Goal: Complete application form: Complete application form

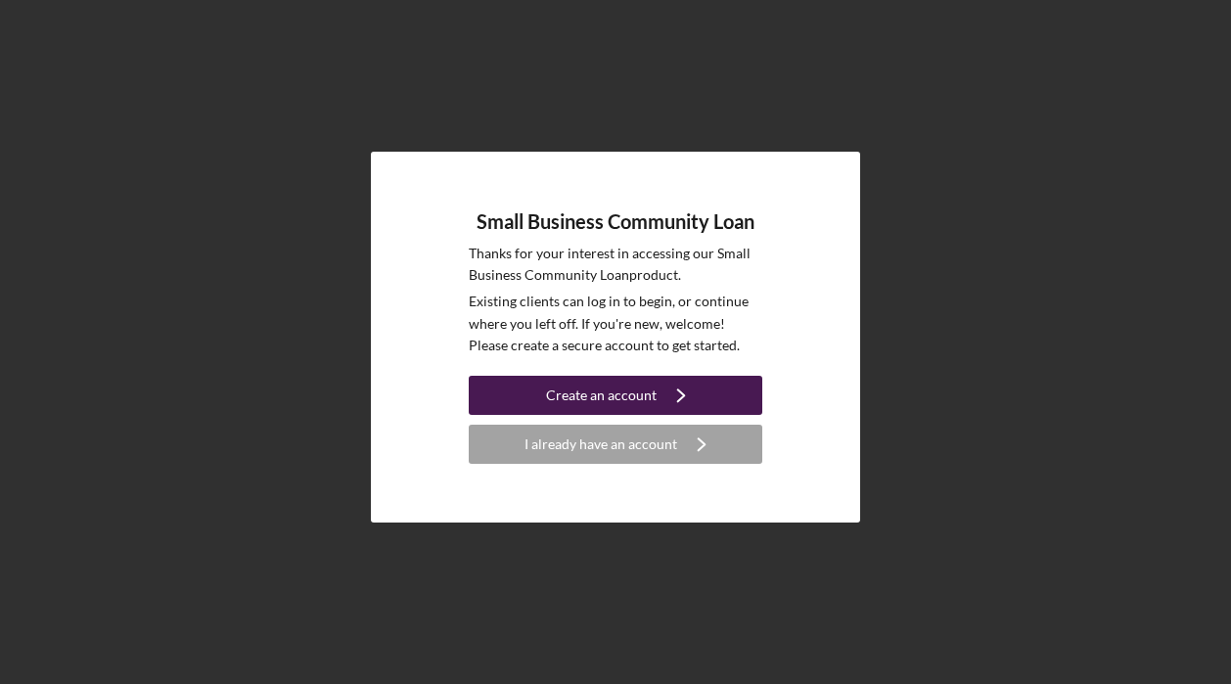
click at [647, 402] on div "Create an account" at bounding box center [601, 395] width 111 height 39
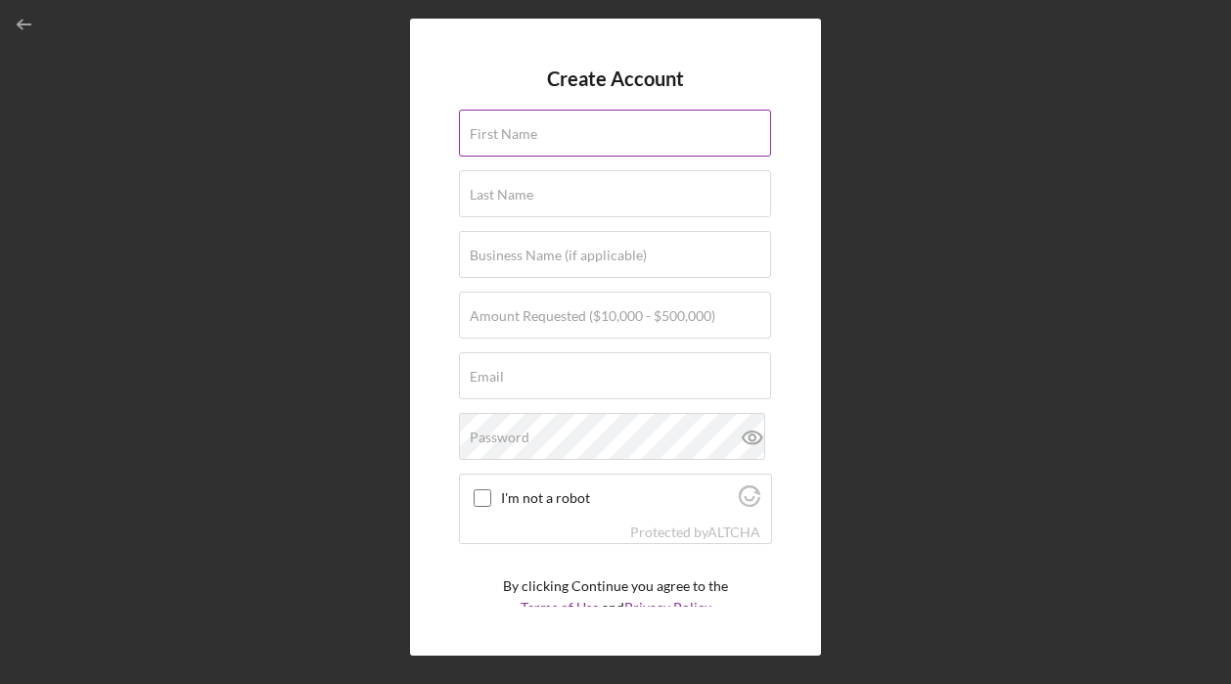
click at [530, 131] on label "First Name" at bounding box center [504, 134] width 68 height 16
click at [530, 131] on input "First Name" at bounding box center [615, 133] width 312 height 47
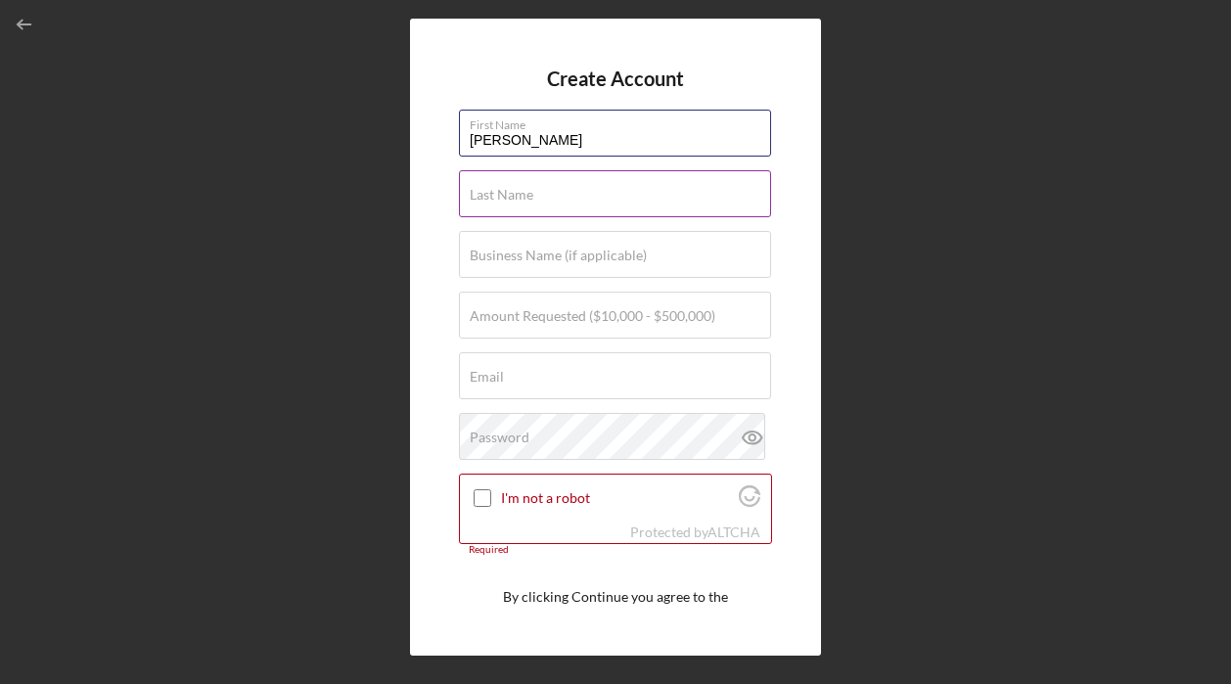
type input "Michelle"
click at [526, 200] on label "Last Name" at bounding box center [502, 195] width 64 height 16
click at [526, 200] on input "Last Name" at bounding box center [615, 193] width 312 height 47
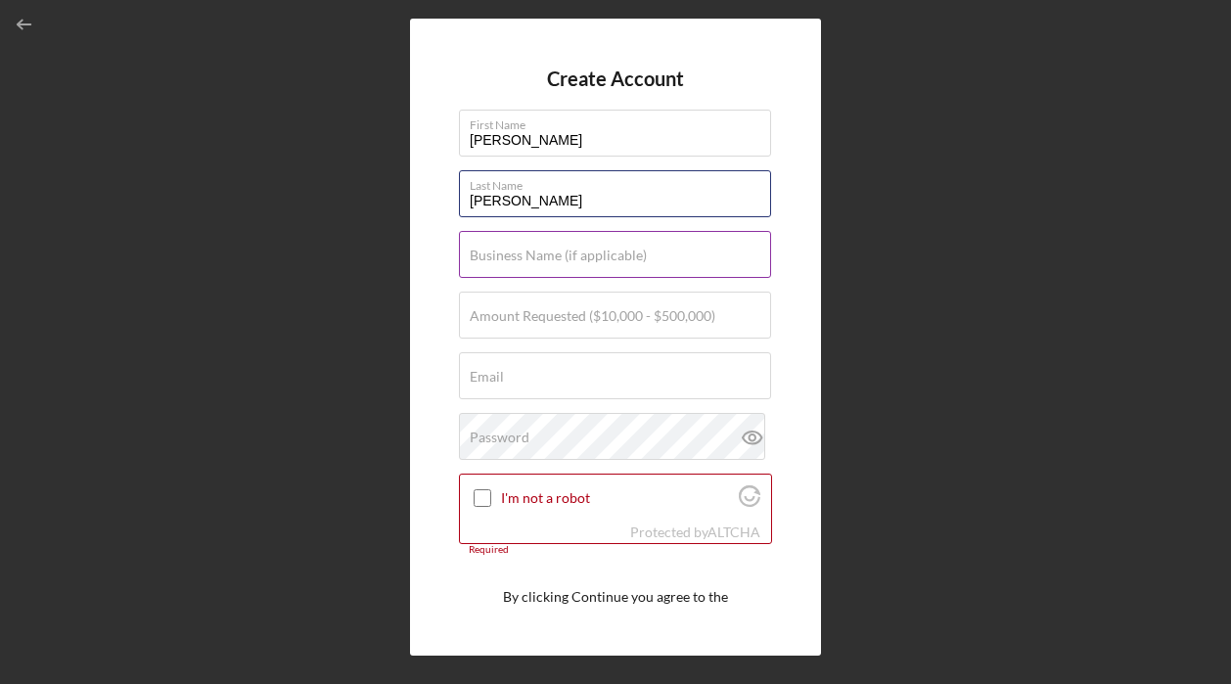
type input "Moran"
click at [522, 251] on label "Business Name (if applicable)" at bounding box center [558, 256] width 177 height 16
click at [522, 251] on input "Business Name (if applicable)" at bounding box center [615, 254] width 312 height 47
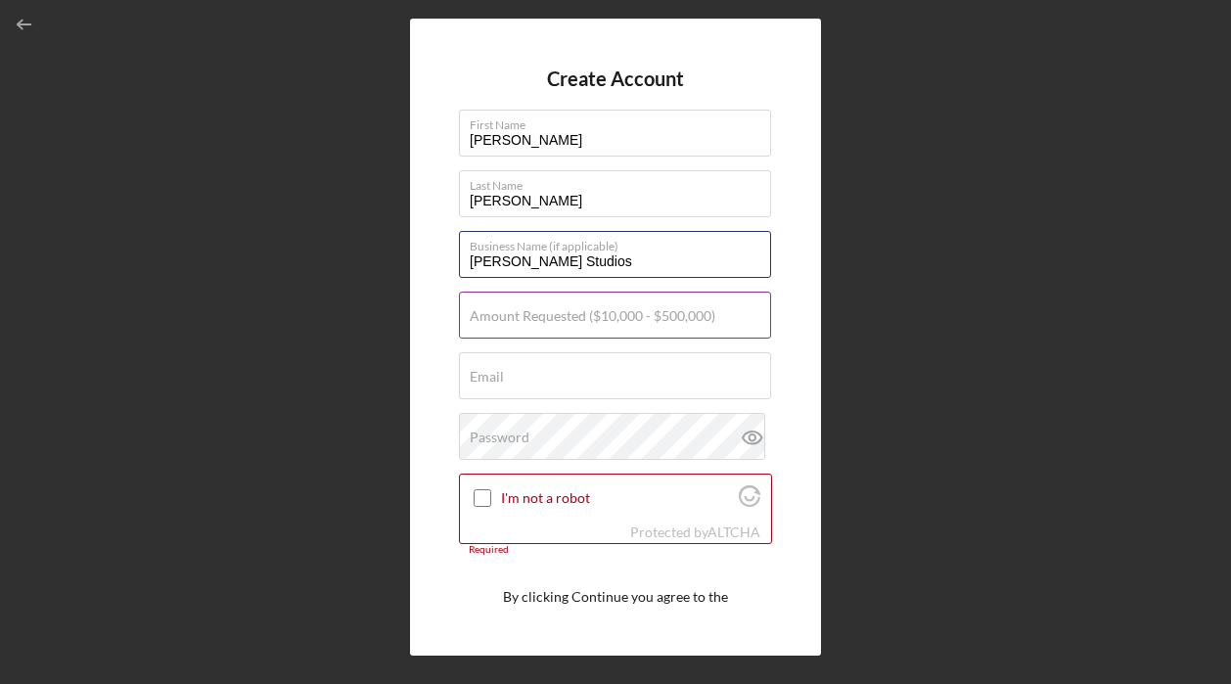
type input "Missy Moran Studios"
click at [565, 305] on div "Amount Requested ($10,000 - $500,000)" at bounding box center [615, 316] width 313 height 49
type input "$100,000"
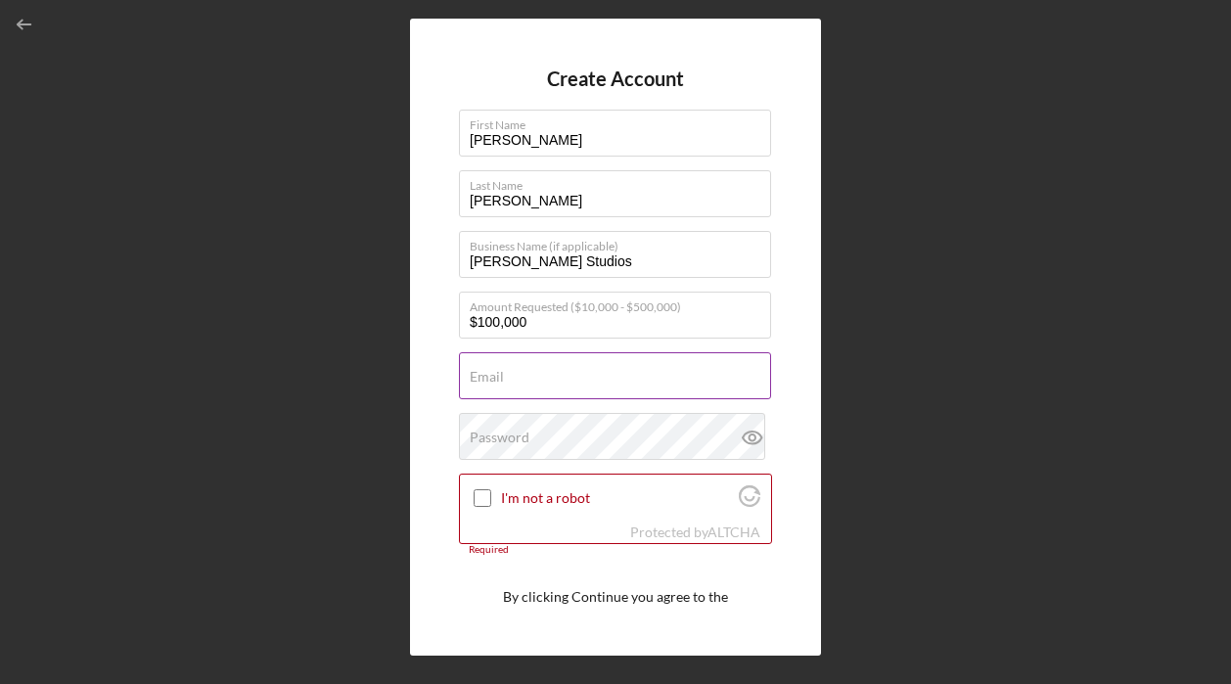
click at [539, 390] on input "Email" at bounding box center [615, 375] width 312 height 47
type input "[EMAIL_ADDRESS][DOMAIN_NAME]"
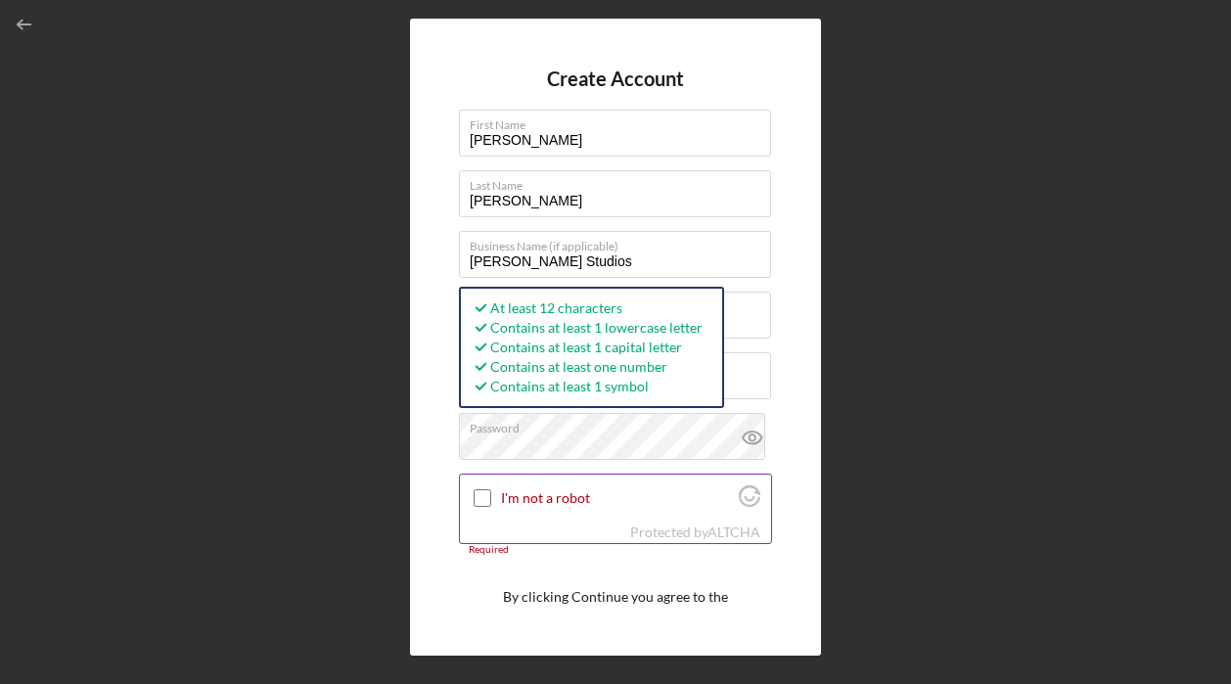
click at [484, 499] on input "I'm not a robot" at bounding box center [483, 498] width 18 height 18
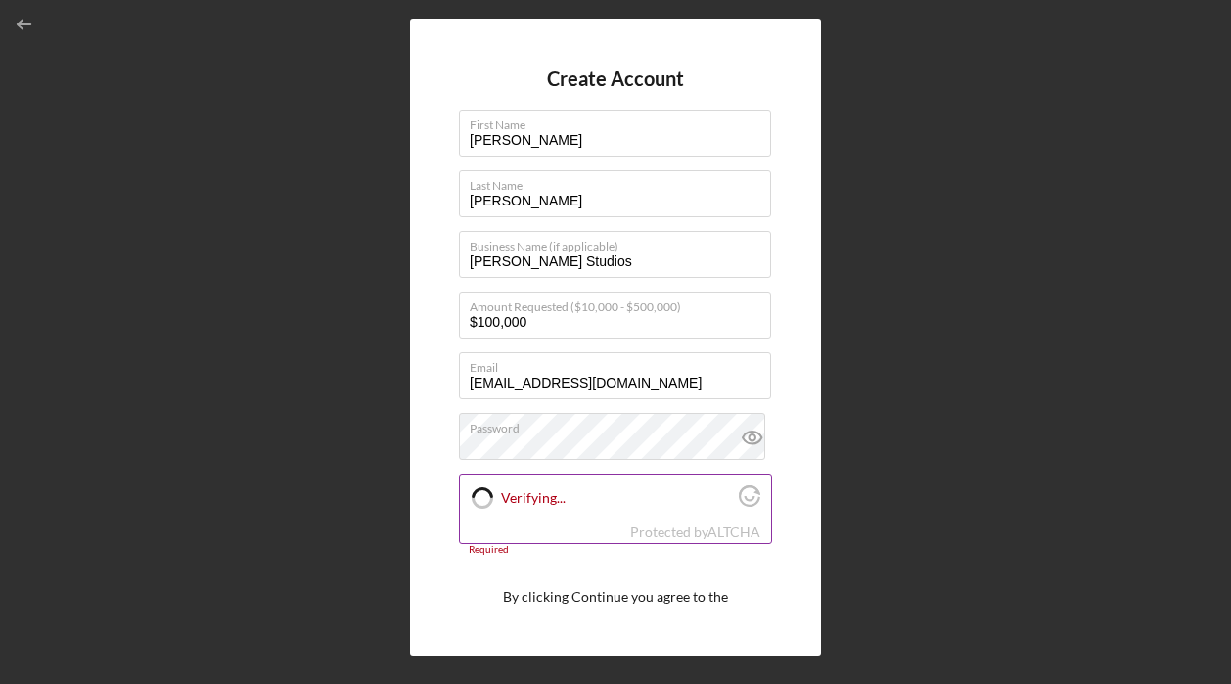
checkbox input "true"
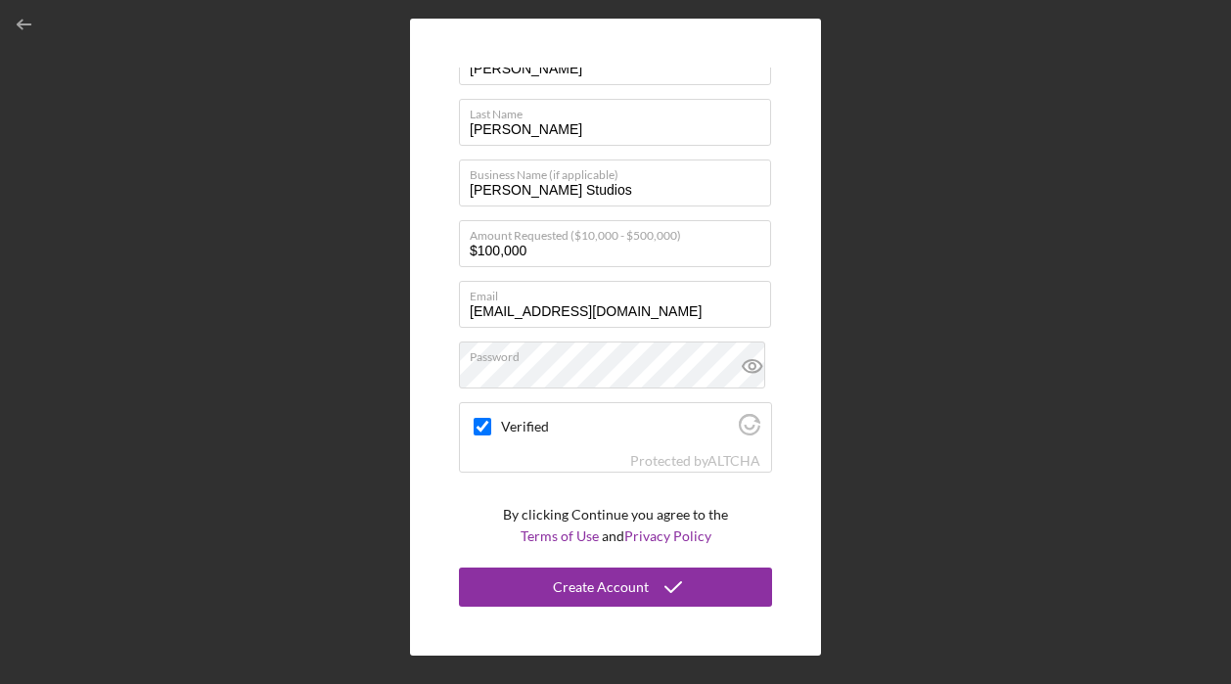
scroll to position [70, 0]
click at [749, 364] on icon at bounding box center [752, 367] width 6 height 6
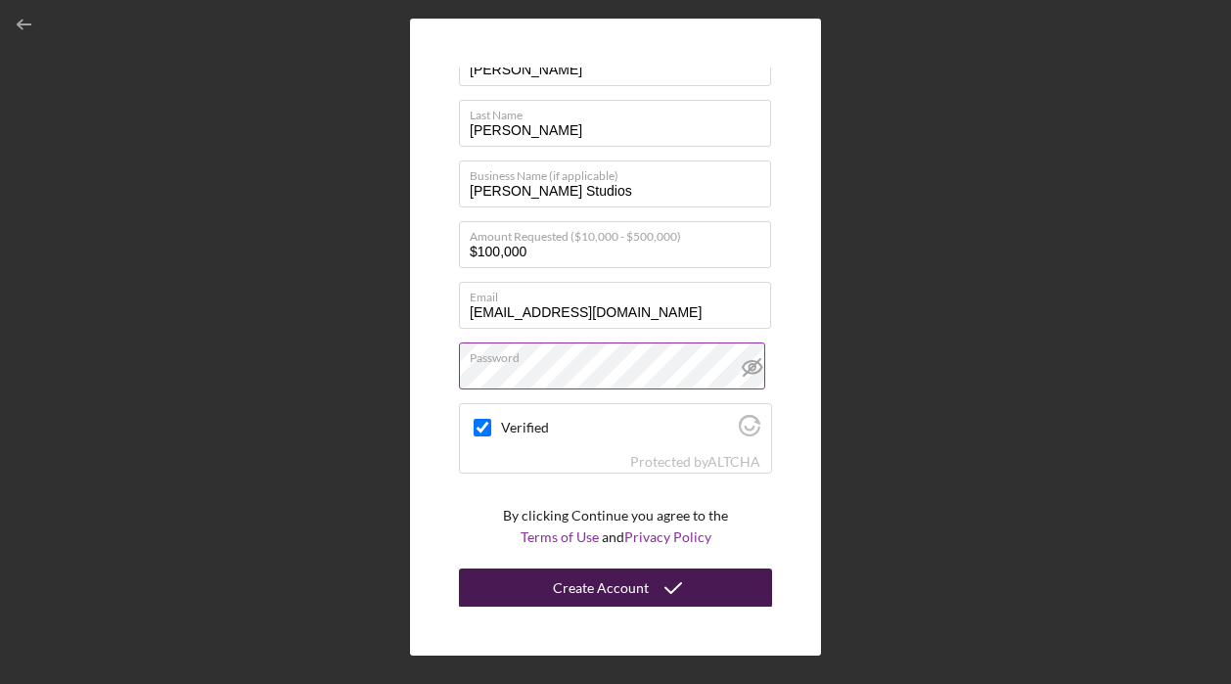
click at [650, 583] on icon "submit" at bounding box center [673, 588] width 49 height 49
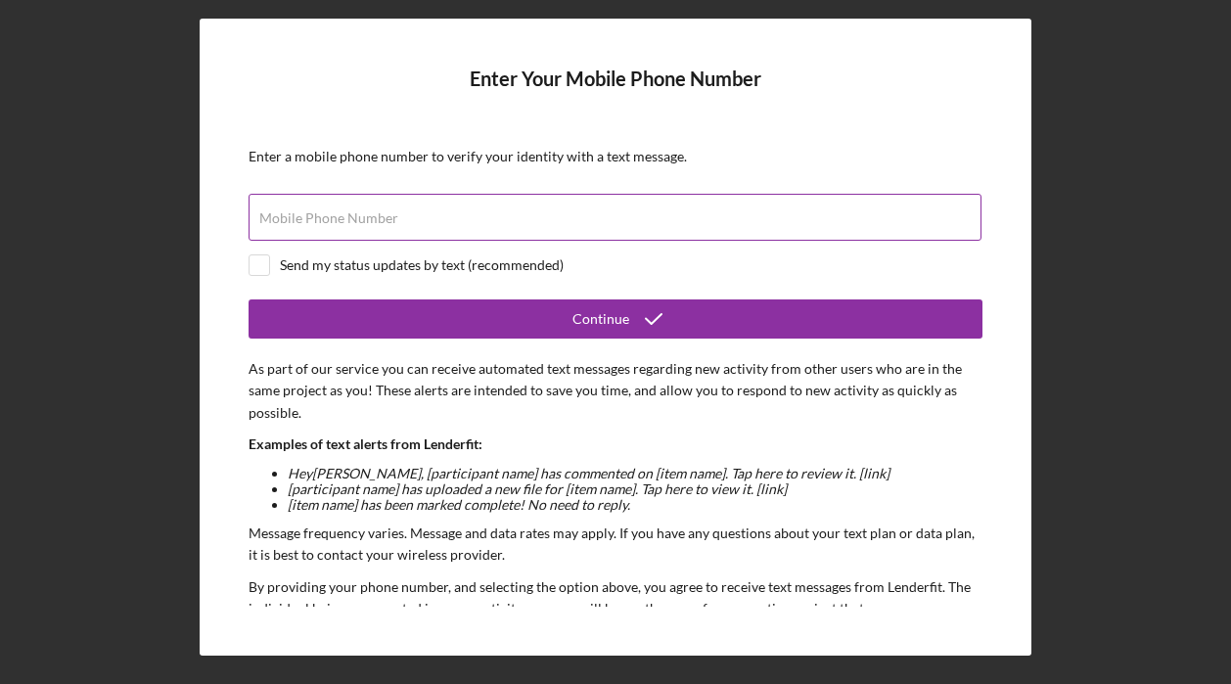
click at [346, 221] on label "Mobile Phone Number" at bounding box center [328, 218] width 139 height 16
click at [346, 221] on input "Mobile Phone Number" at bounding box center [615, 217] width 733 height 47
type input "(510) 697-1807"
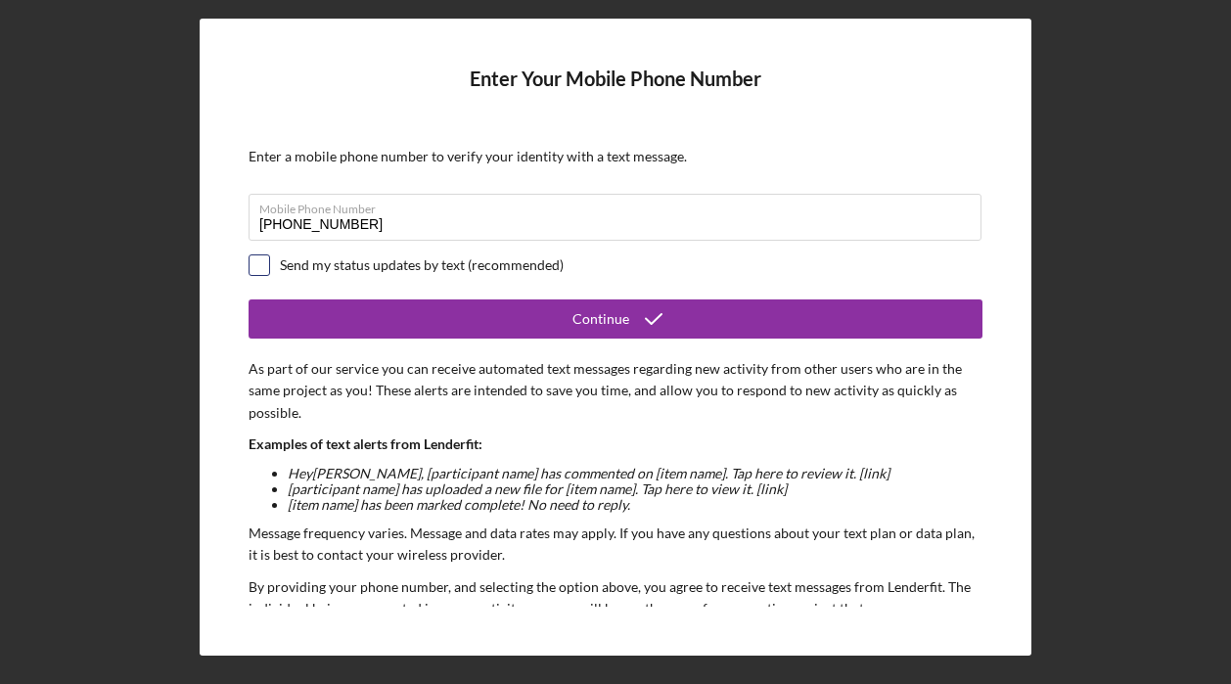
click at [265, 268] on input "checkbox" at bounding box center [260, 265] width 20 height 20
checkbox input "true"
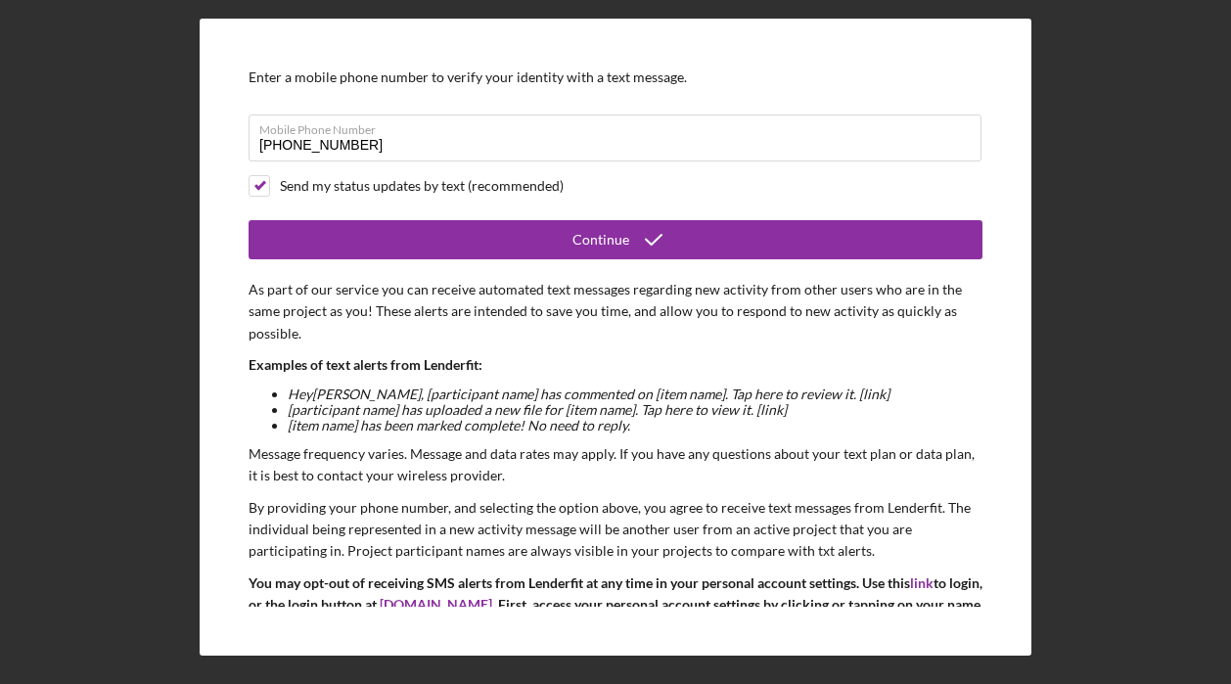
scroll to position [47, 0]
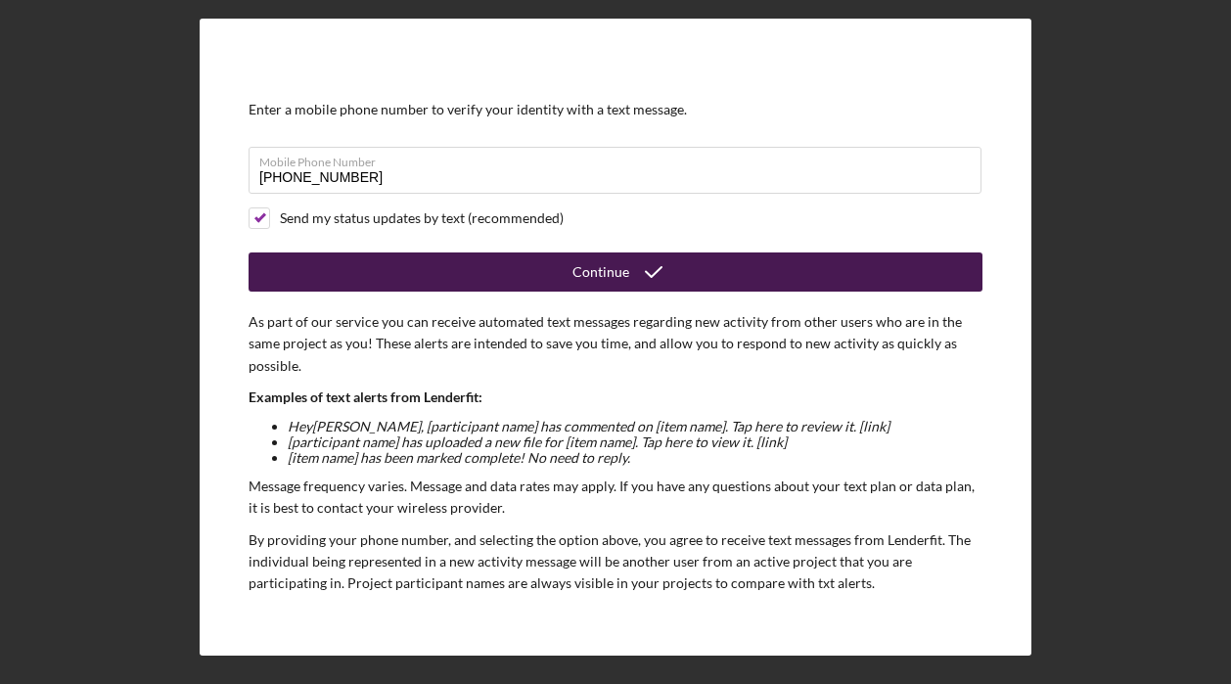
click at [644, 278] on icon "submit" at bounding box center [653, 272] width 49 height 49
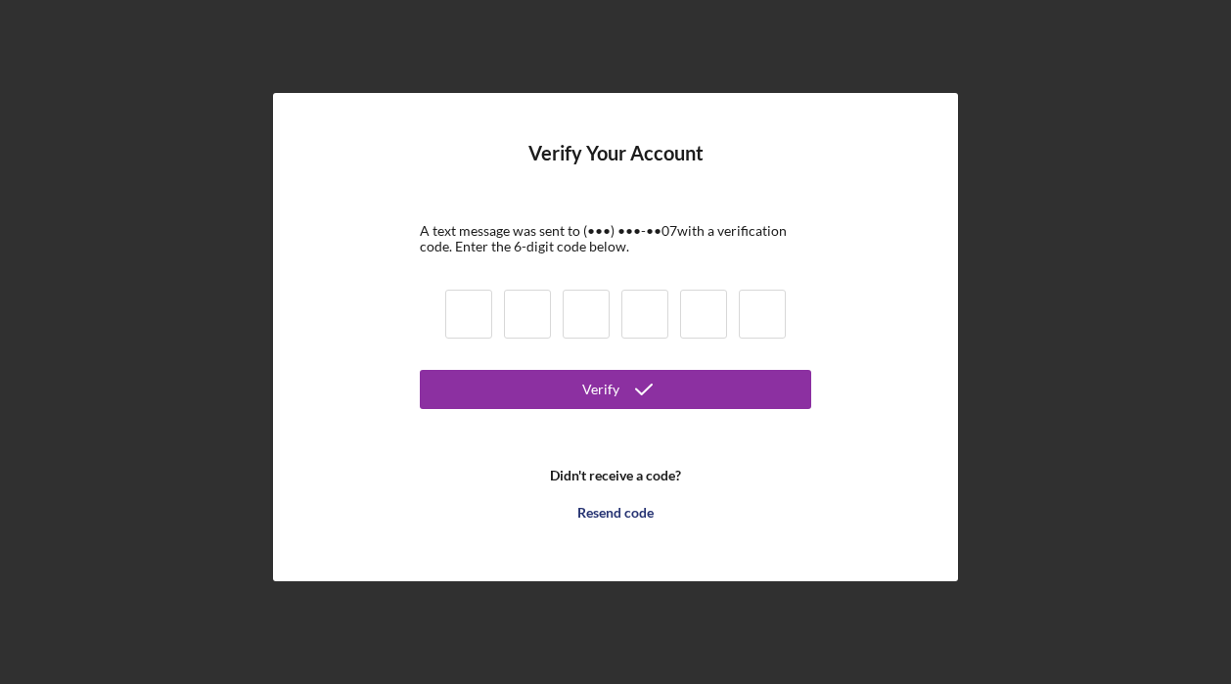
click at [466, 320] on input at bounding box center [468, 314] width 47 height 49
type input "0"
type input "8"
type input "1"
type input "4"
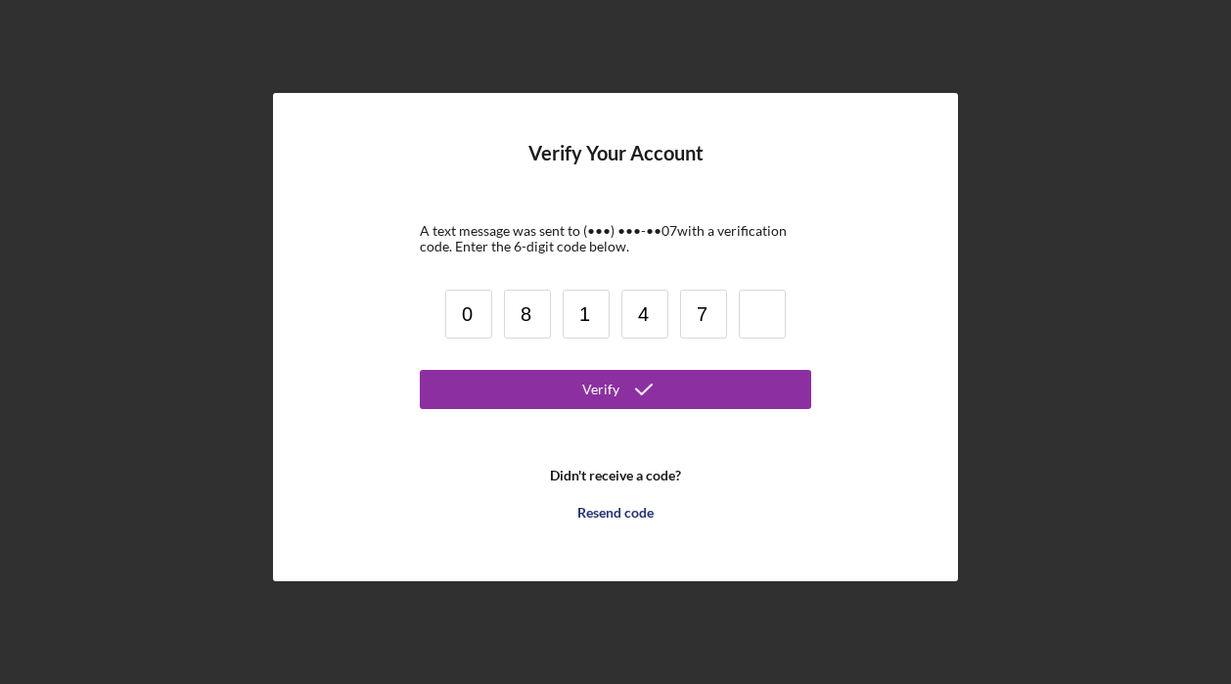
type input "7"
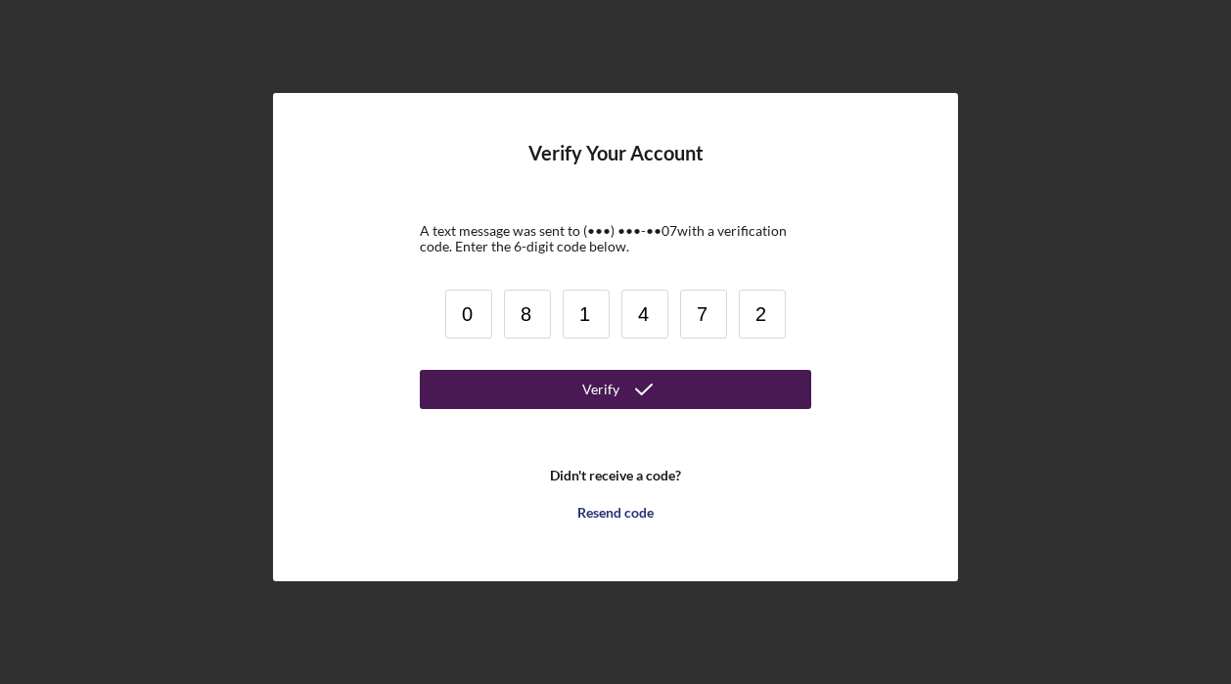
type input "2"
click at [587, 390] on div "Verify" at bounding box center [600, 389] width 37 height 39
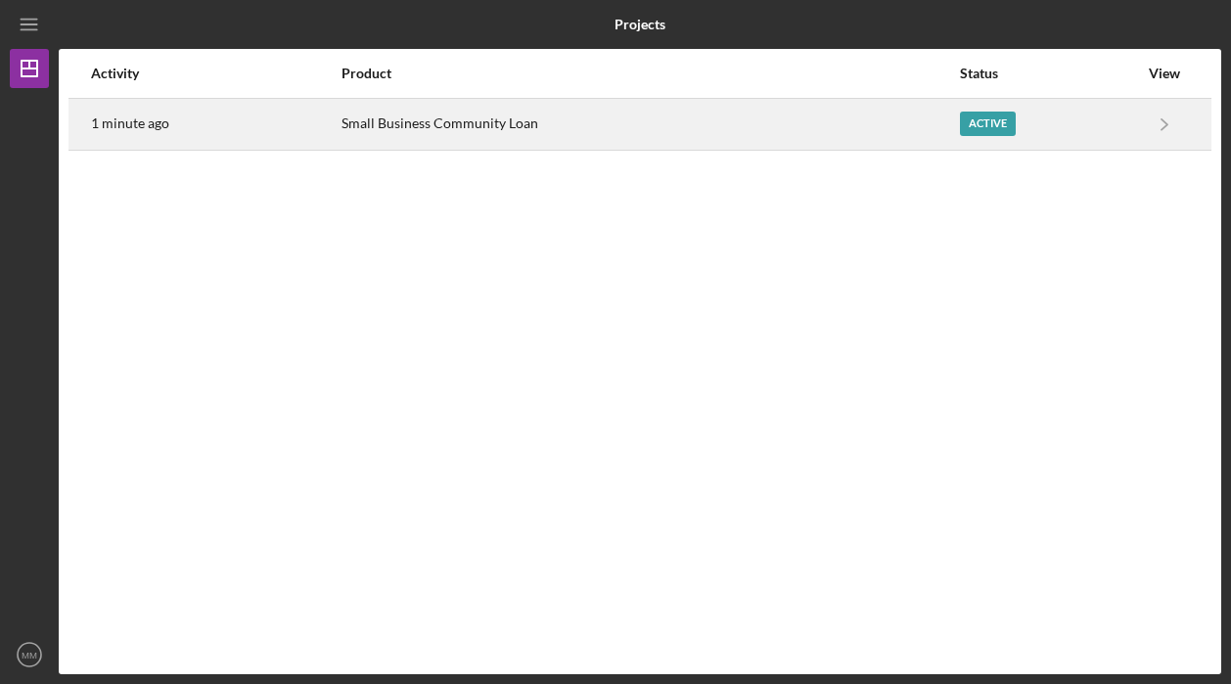
click at [1135, 119] on div "Active" at bounding box center [1049, 124] width 178 height 49
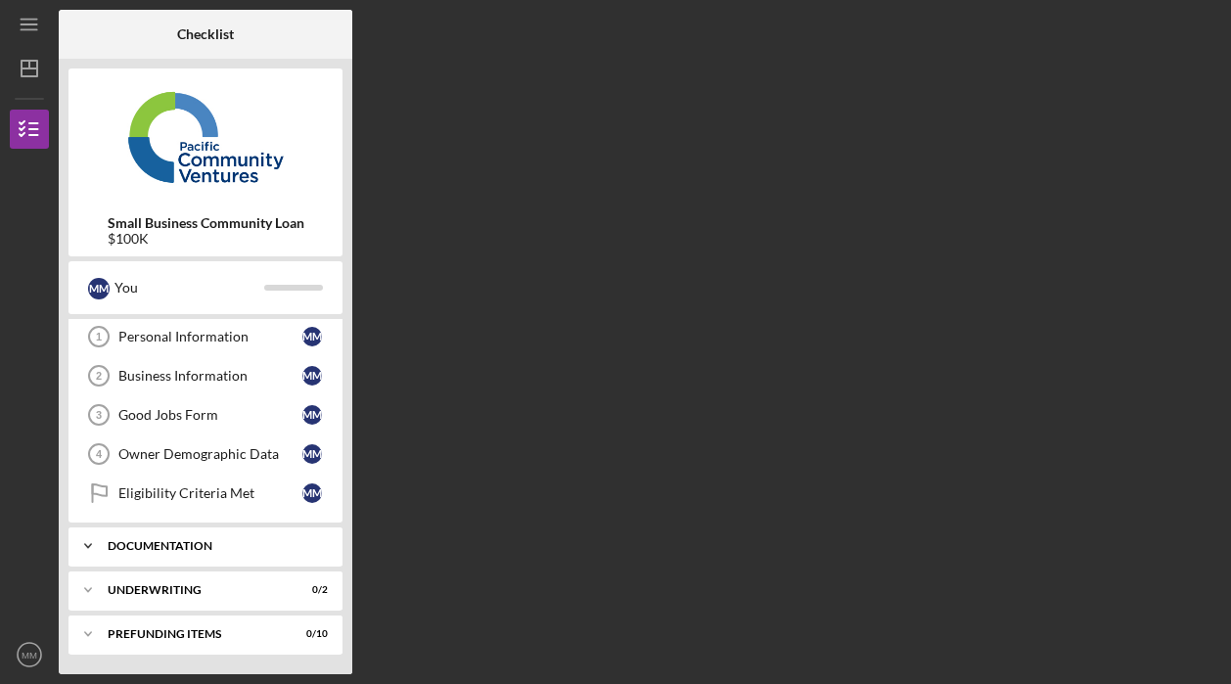
scroll to position [42, 0]
click at [163, 545] on div "Documentation" at bounding box center [213, 546] width 210 height 12
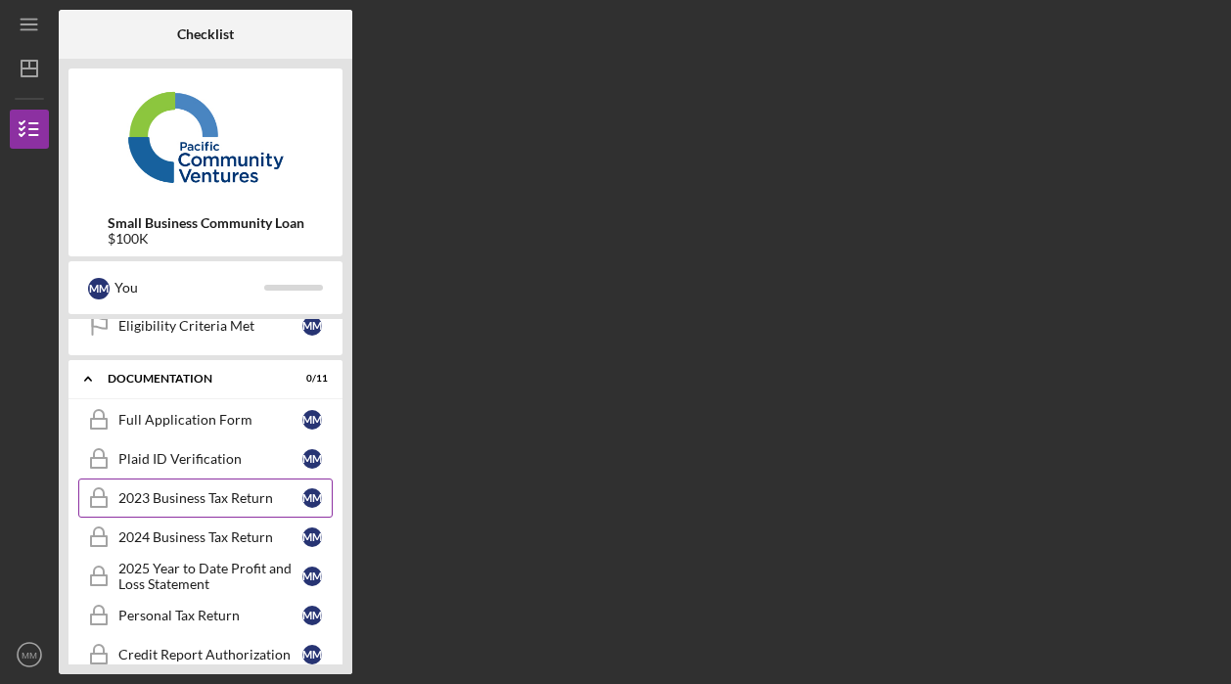
scroll to position [217, 0]
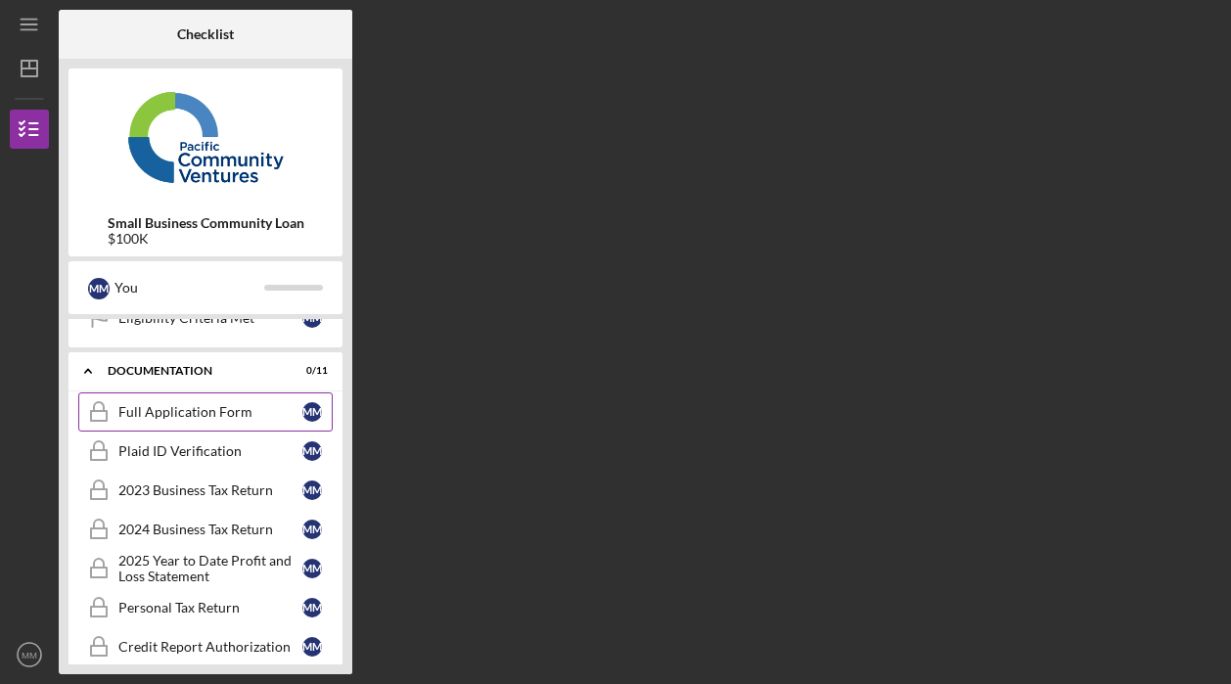
click at [204, 410] on div "Full Application Form" at bounding box center [210, 412] width 184 height 16
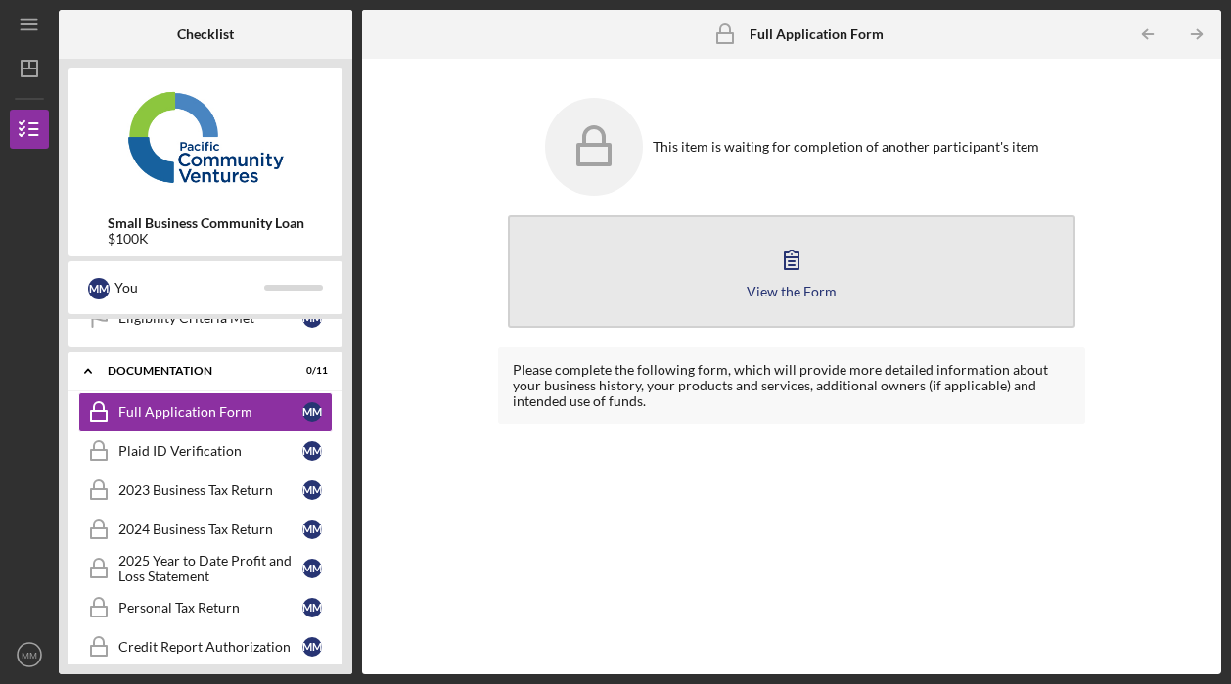
click at [789, 276] on icon "button" at bounding box center [791, 259] width 49 height 49
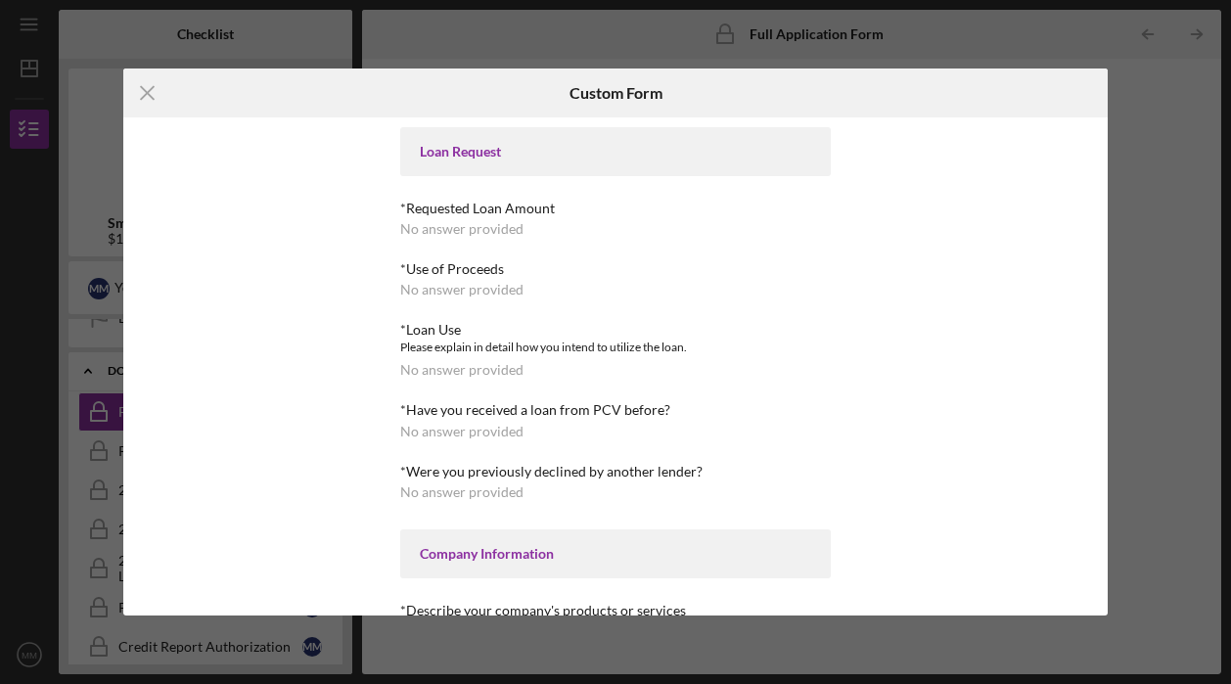
click at [476, 231] on div "No answer provided" at bounding box center [461, 229] width 123 height 16
click at [497, 148] on div "Loan Request" at bounding box center [616, 152] width 392 height 16
click at [151, 91] on icon "Icon/Menu Close" at bounding box center [147, 93] width 49 height 49
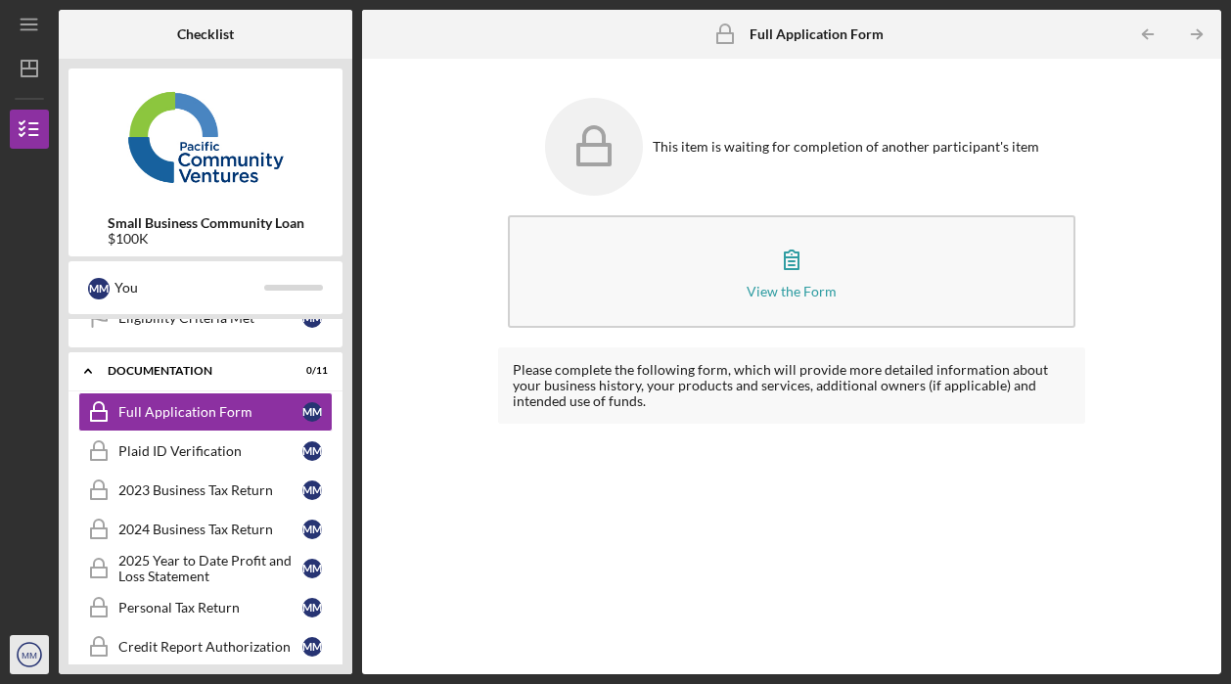
click at [29, 661] on text "MM" at bounding box center [30, 655] width 16 height 11
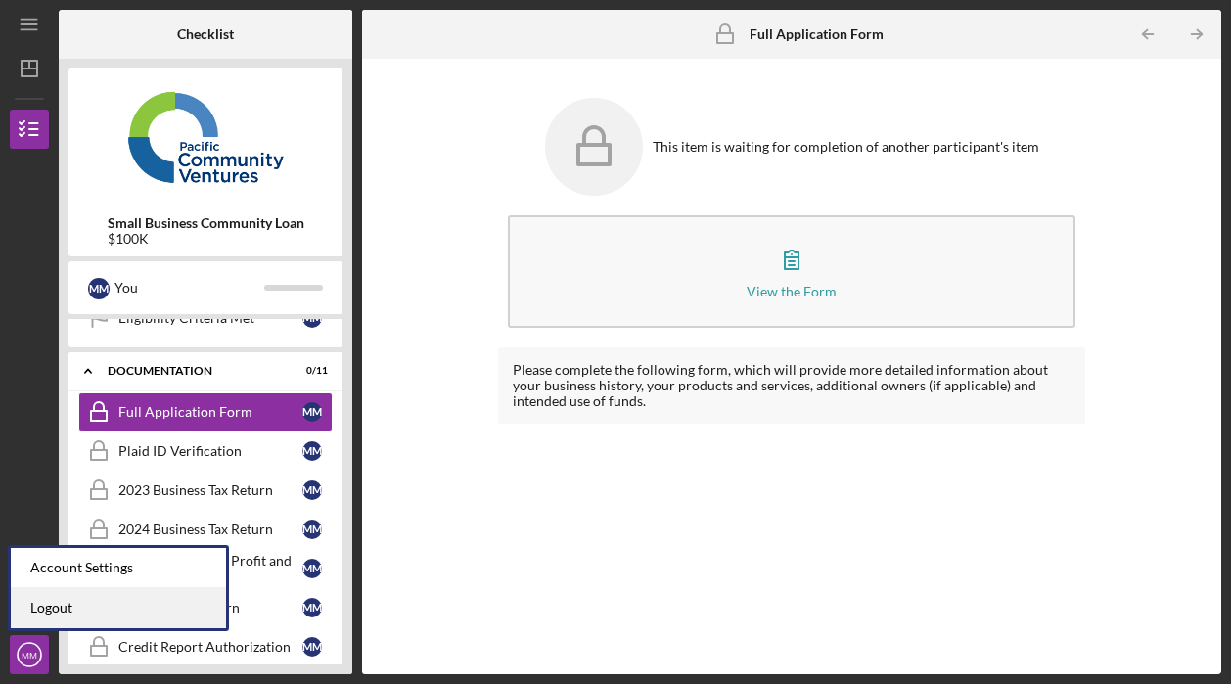
click at [57, 609] on link "Logout" at bounding box center [118, 608] width 215 height 40
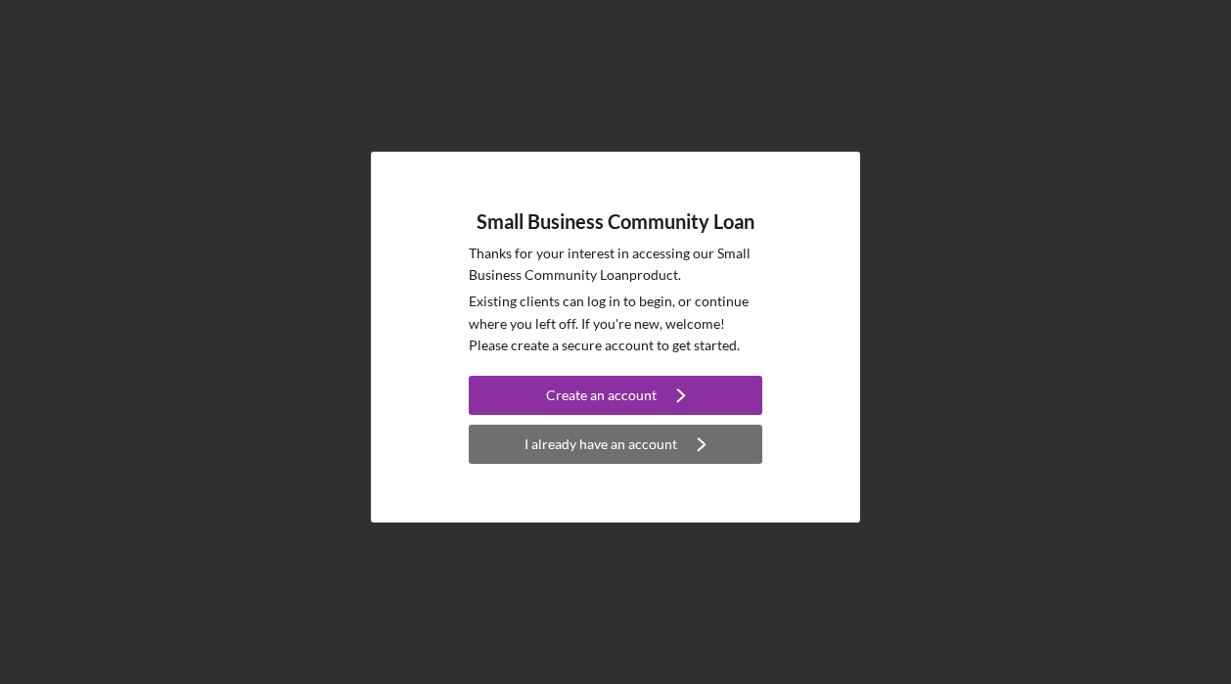
click at [623, 445] on div "I already have an account" at bounding box center [601, 444] width 153 height 39
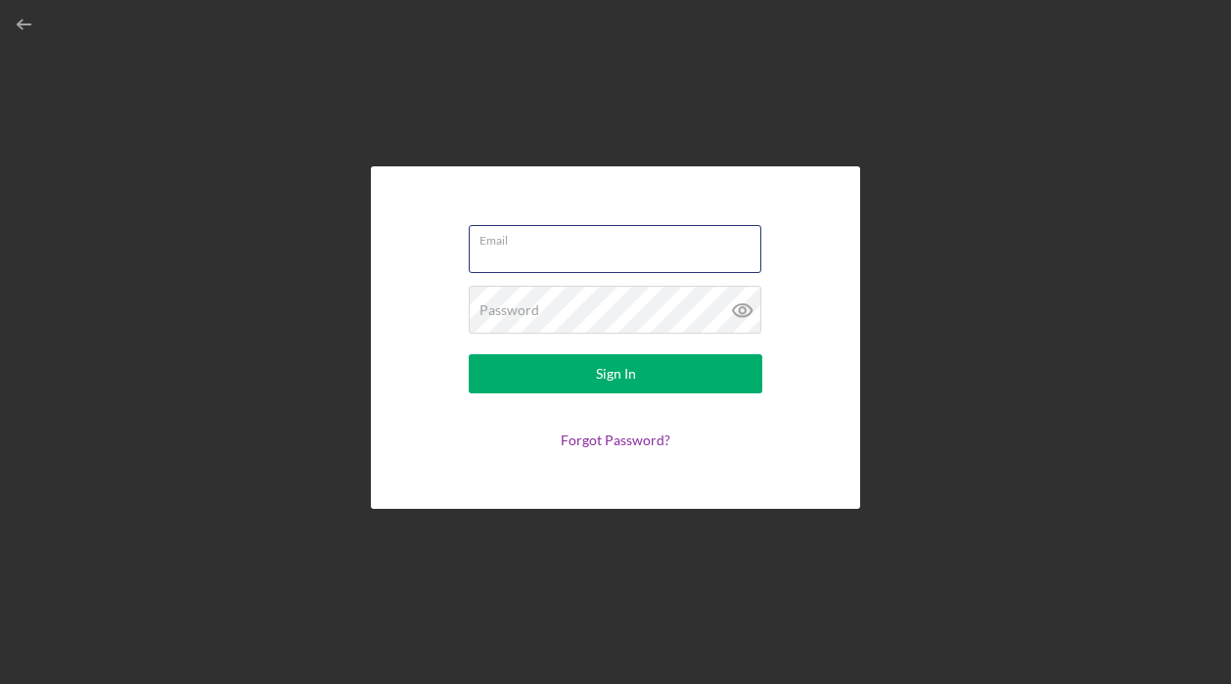
type input "[EMAIL_ADDRESS][DOMAIN_NAME]"
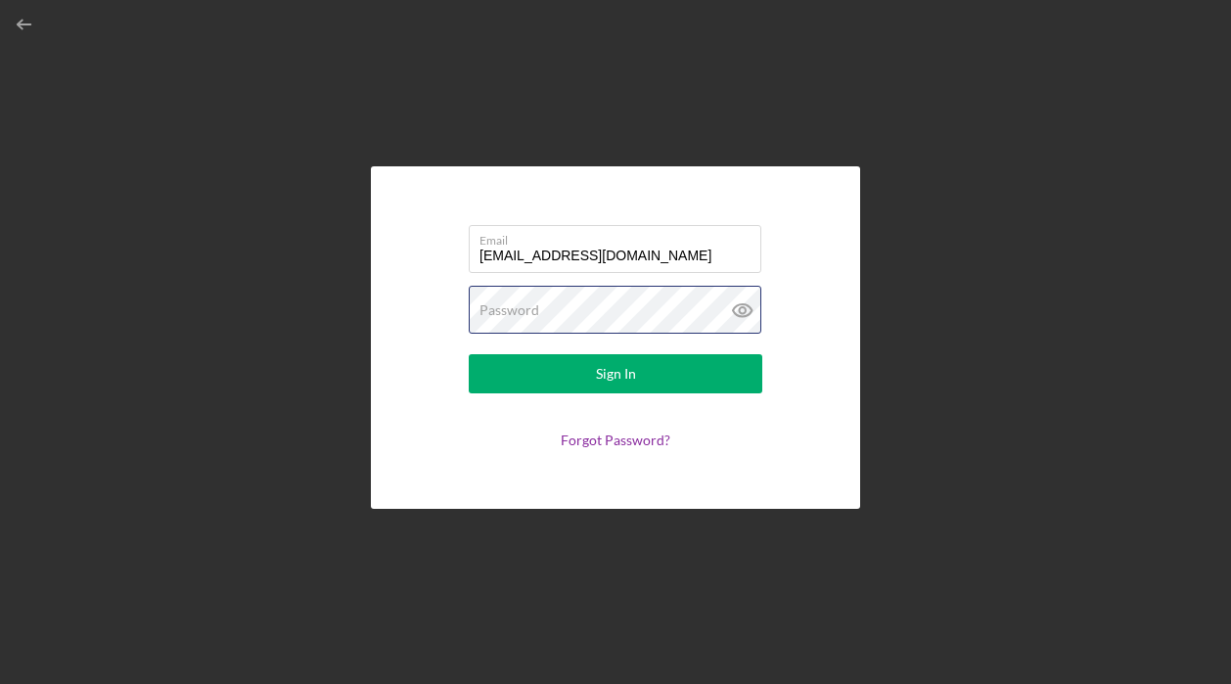
click at [616, 374] on button "Sign In" at bounding box center [616, 373] width 294 height 39
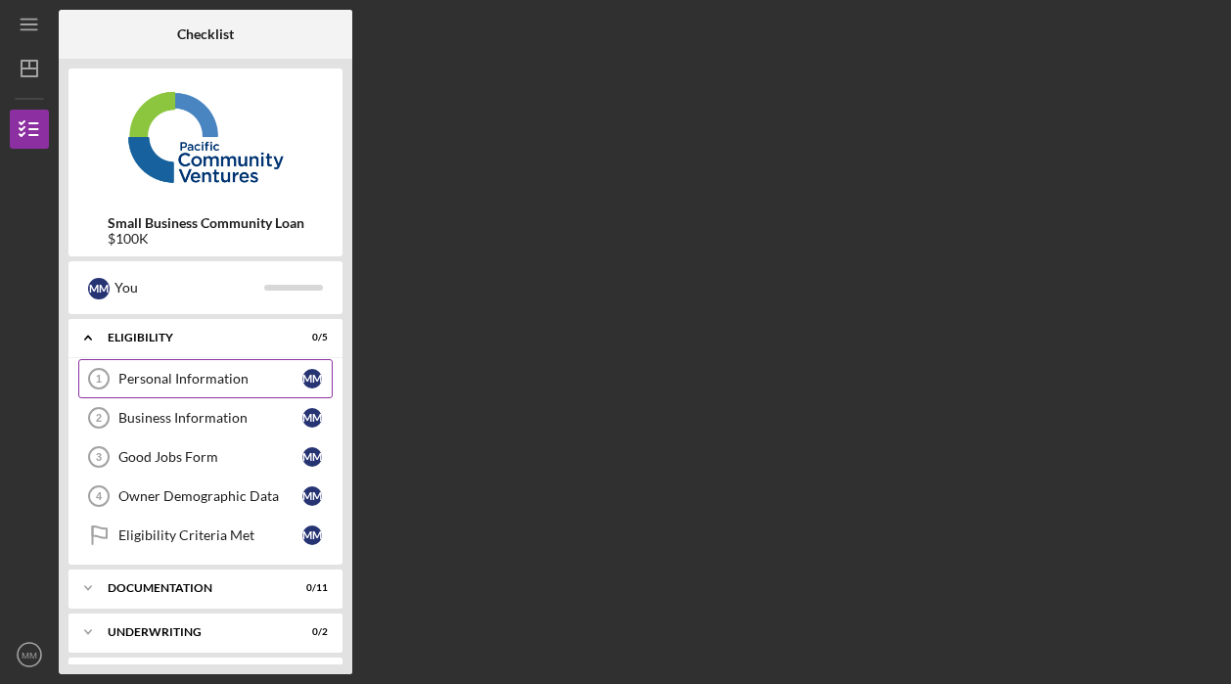
click at [212, 387] on link "Personal Information 1 Personal Information M M" at bounding box center [205, 378] width 254 height 39
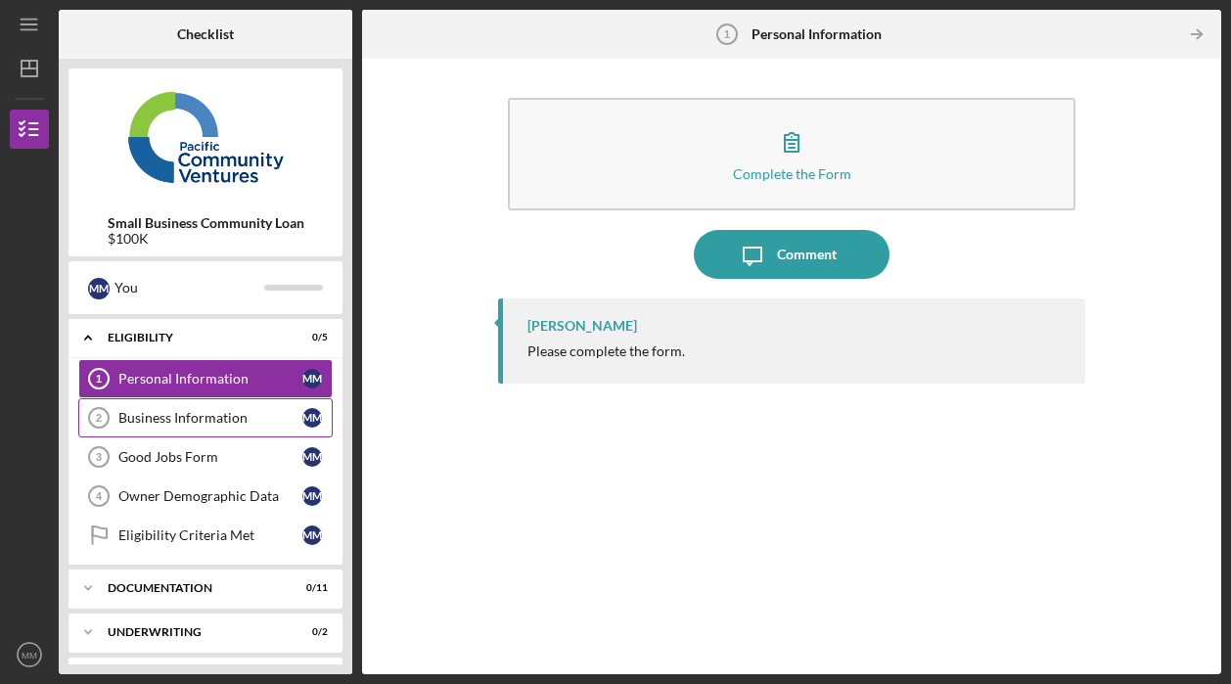
click at [205, 419] on div "Business Information" at bounding box center [210, 418] width 184 height 16
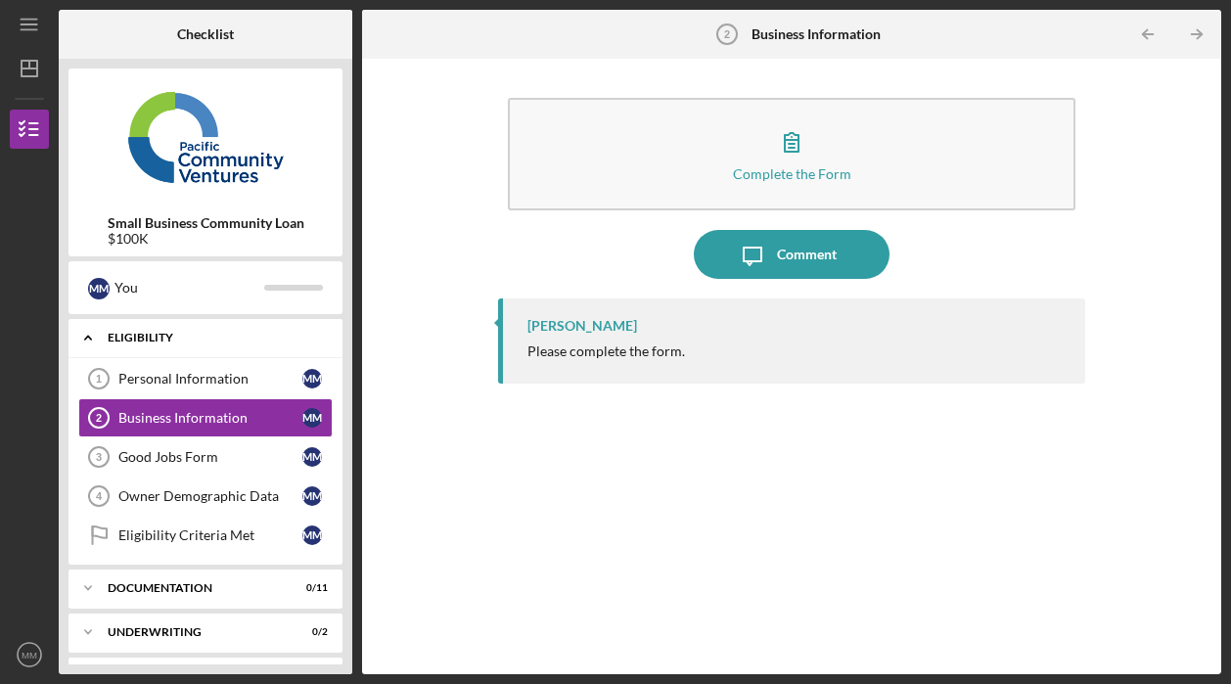
click at [94, 336] on icon "Icon/Expander" at bounding box center [88, 337] width 39 height 39
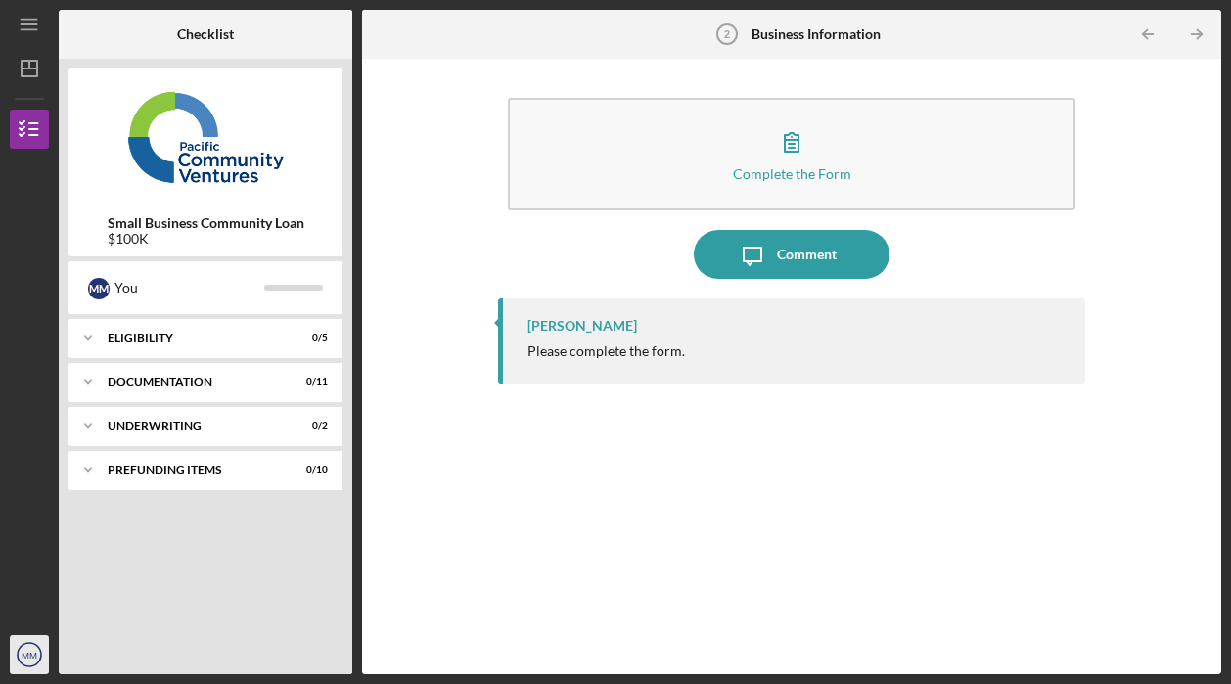
click at [32, 653] on text "MM" at bounding box center [30, 655] width 16 height 11
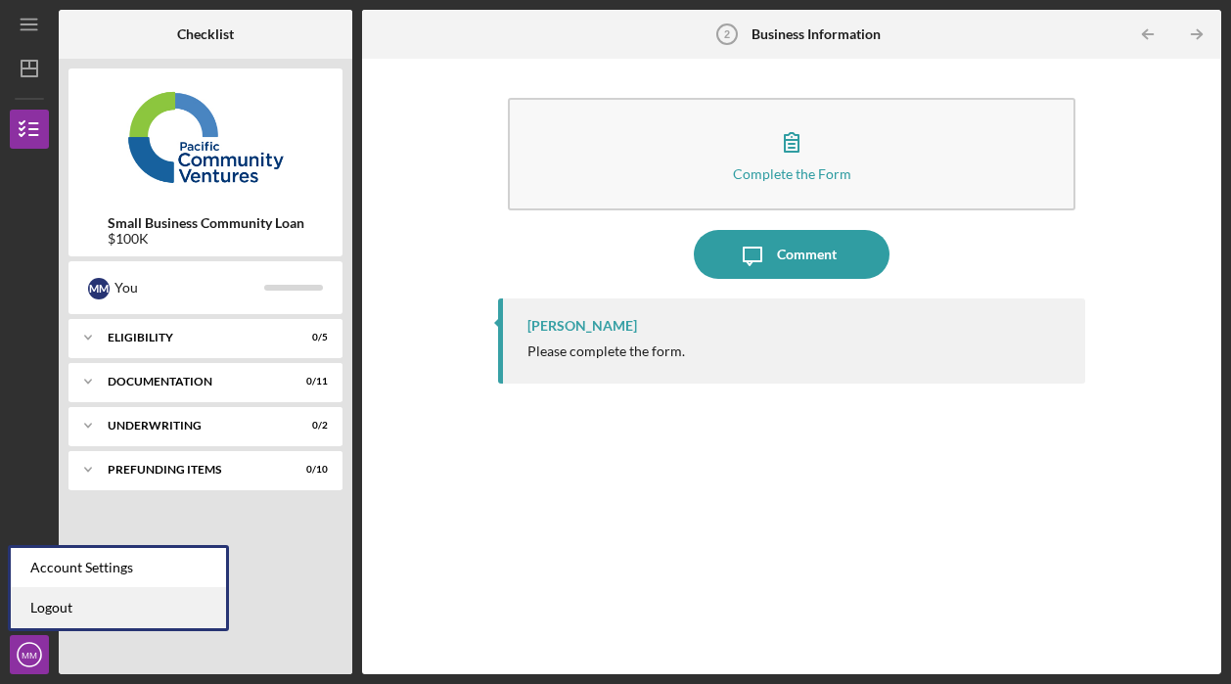
click at [43, 614] on link "Logout" at bounding box center [118, 608] width 215 height 40
